Goal: Information Seeking & Learning: Learn about a topic

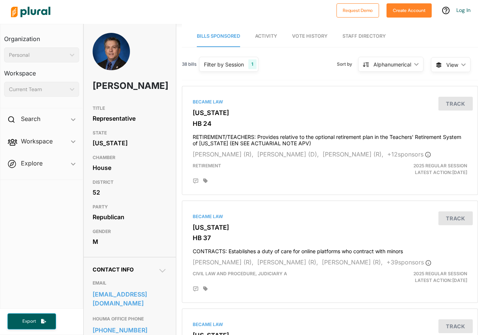
click at [72, 90] on icon "ic_keyboard_arrow_down" at bounding box center [70, 89] width 7 height 3
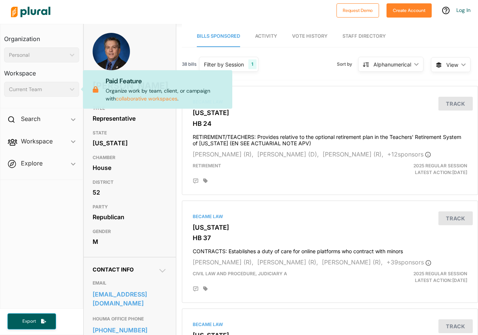
click at [72, 90] on icon "ic_keyboard_arrow_down" at bounding box center [70, 89] width 7 height 3
